Goal: Information Seeking & Learning: Learn about a topic

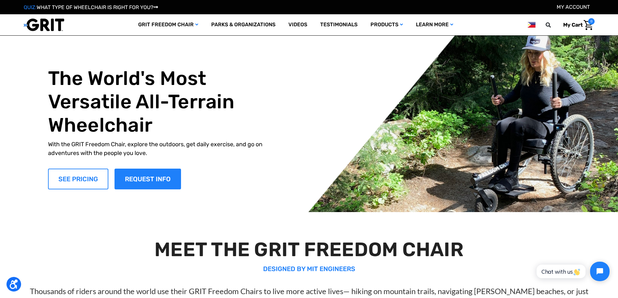
click at [83, 177] on link "SEE PRICING" at bounding box center [78, 179] width 60 height 21
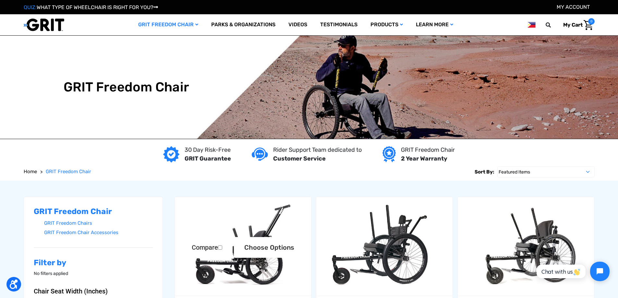
click at [252, 216] on img "GRIT Junior,$4,995.00\a" at bounding box center [243, 246] width 136 height 91
